Goal: Find specific page/section: Find specific page/section

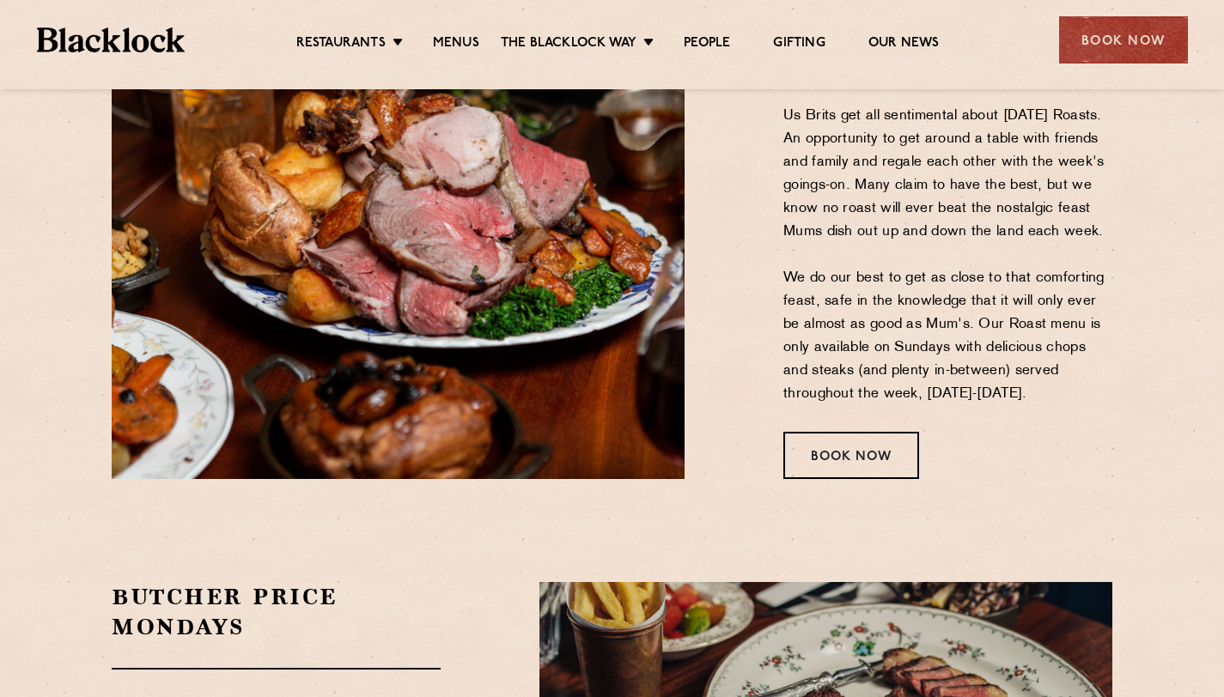
scroll to position [2061, 0]
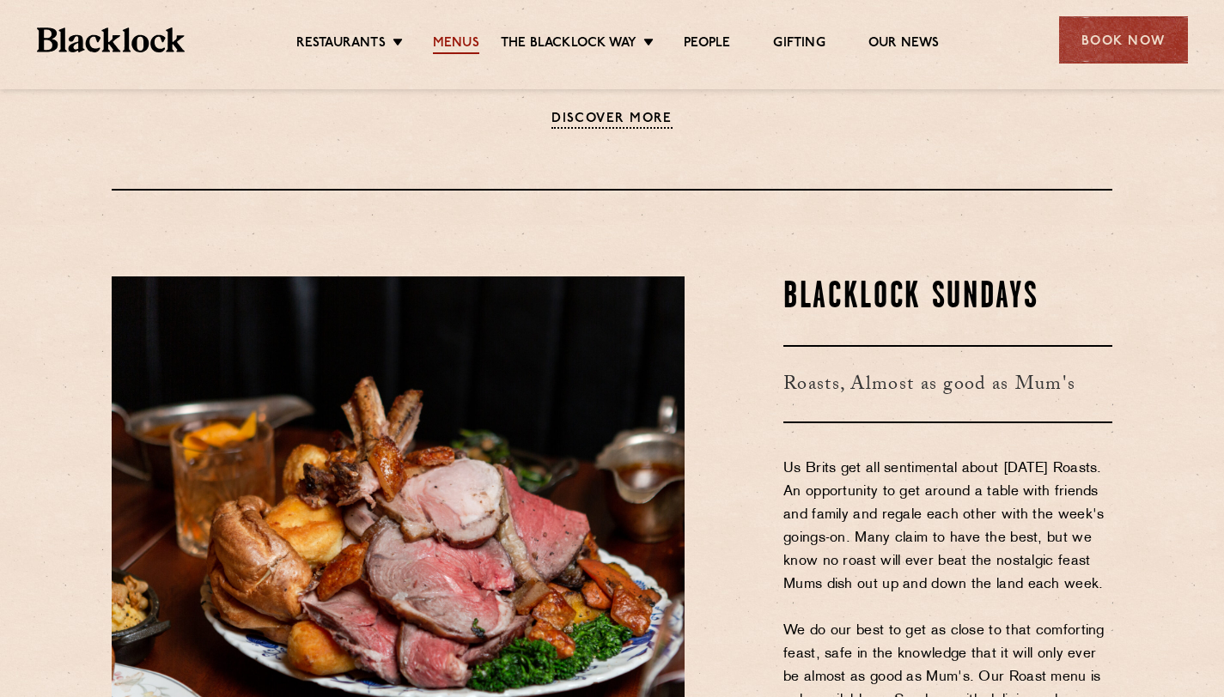
click at [457, 38] on link "Menus" at bounding box center [456, 44] width 46 height 19
click at [458, 48] on link "Menus" at bounding box center [456, 44] width 46 height 19
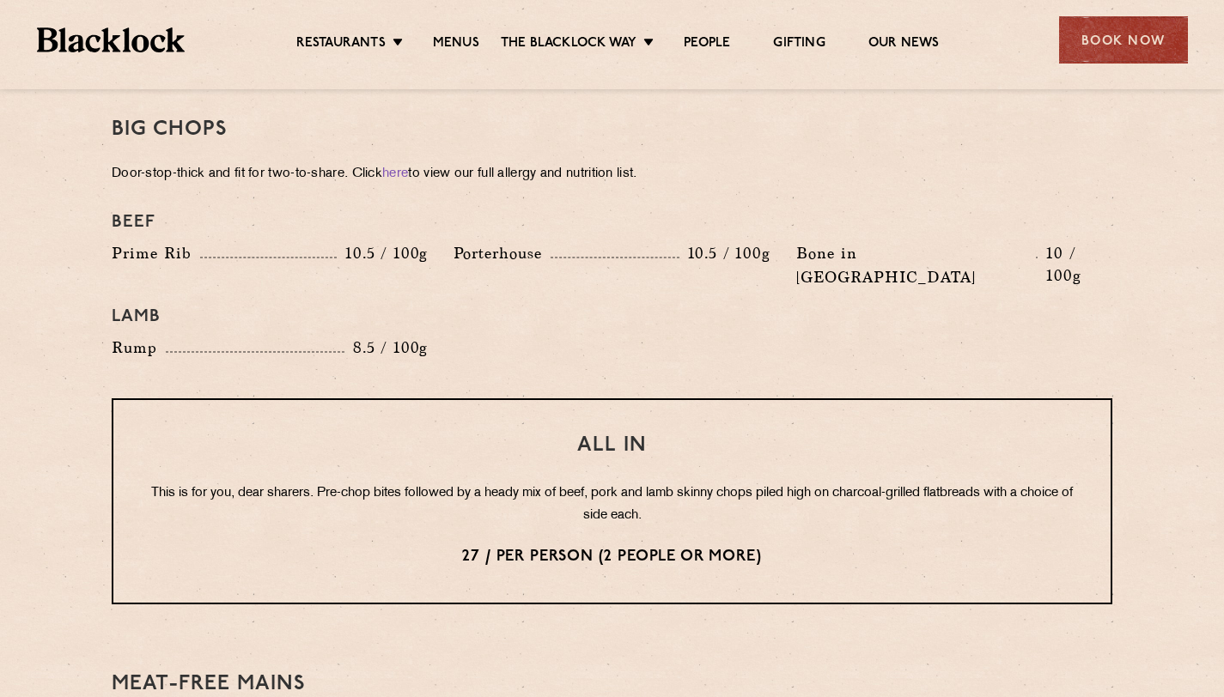
scroll to position [1901, 0]
click at [470, 548] on p "27 / per person (2 people or more)" at bounding box center [612, 559] width 928 height 22
